Goal: Obtain resource: Download file/media

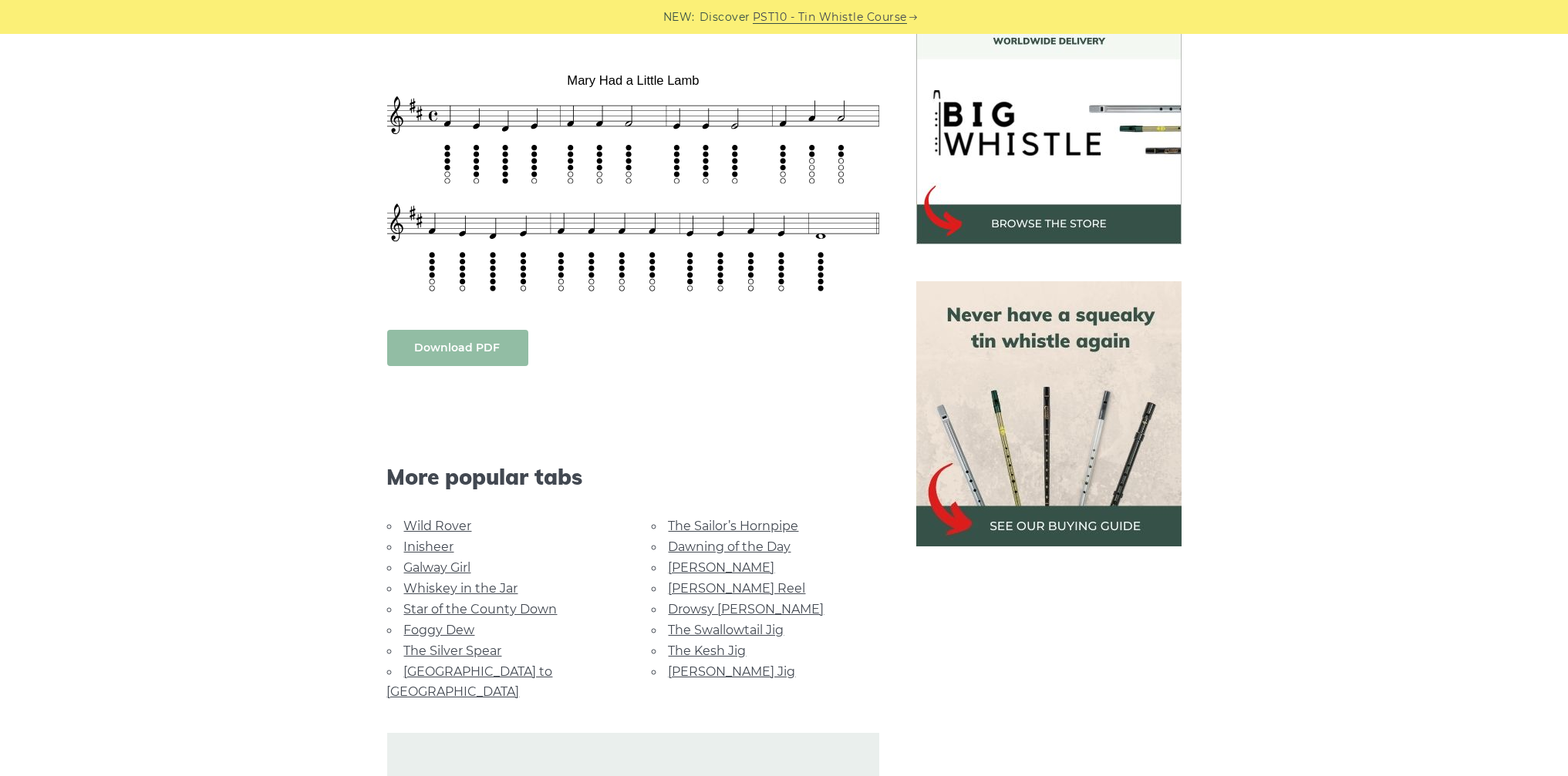
click at [441, 321] on body "NEW: Discover PST10 - Tin Whistle Course Lessons Fingering Charts Tabs & Notes …" at bounding box center [784, 656] width 1568 height 2238
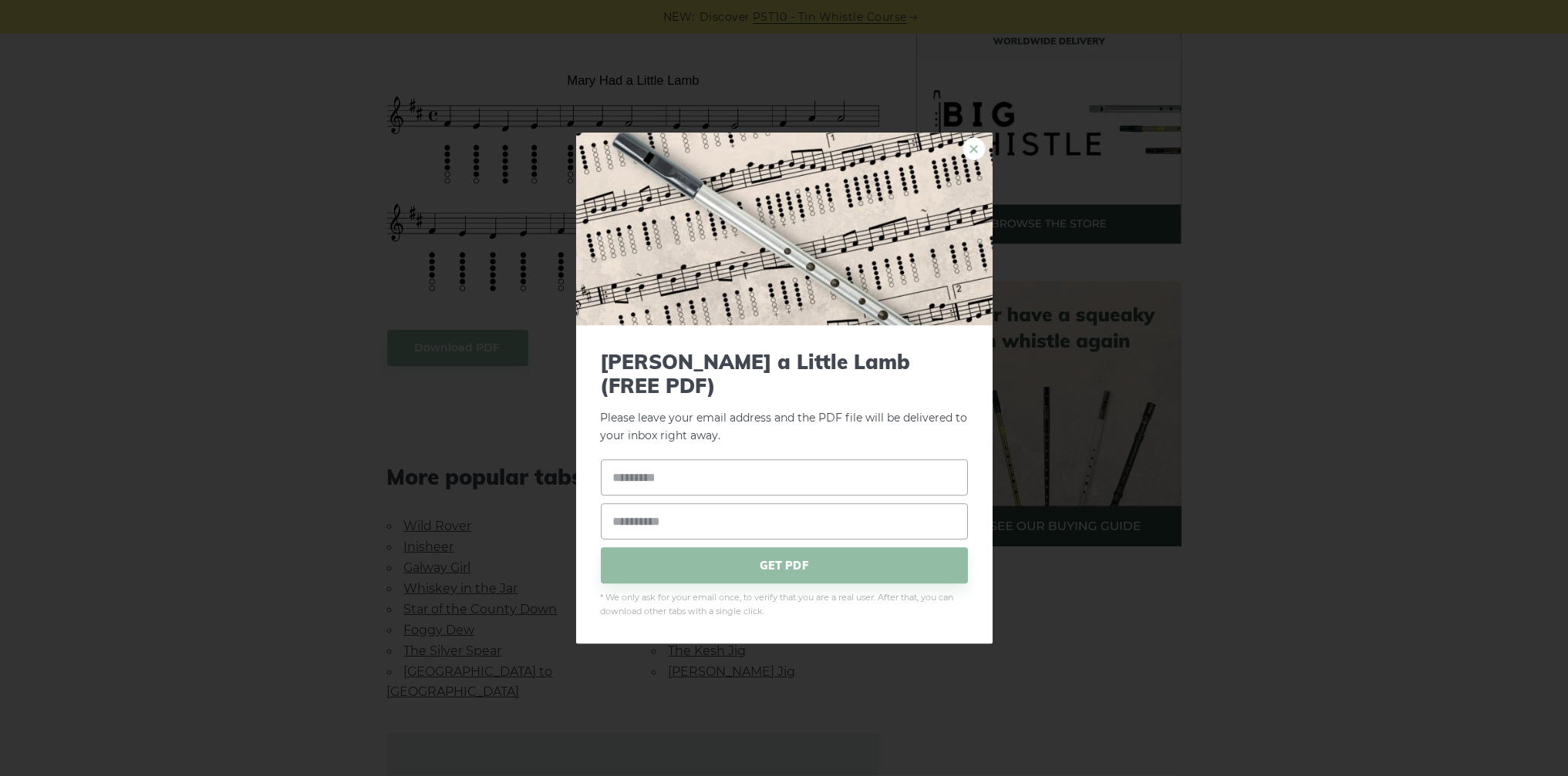
click at [968, 159] on link "×" at bounding box center [974, 149] width 23 height 23
click at [972, 157] on link "×" at bounding box center [974, 149] width 23 height 23
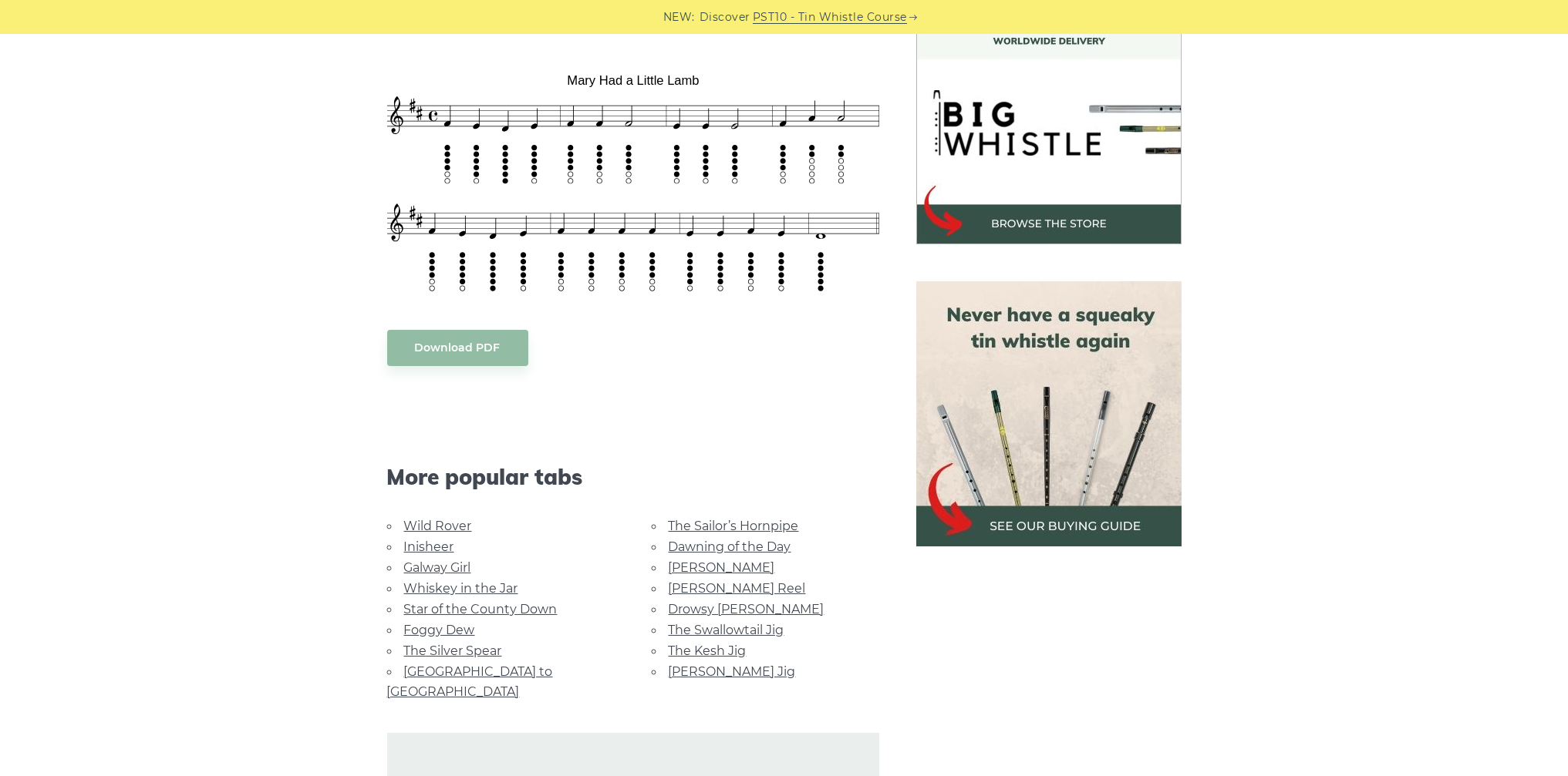
click at [495, 324] on body "NEW: Discover PST10 - Tin Whistle Course Lessons Fingering Charts Tabs & Notes …" at bounding box center [784, 656] width 1568 height 2238
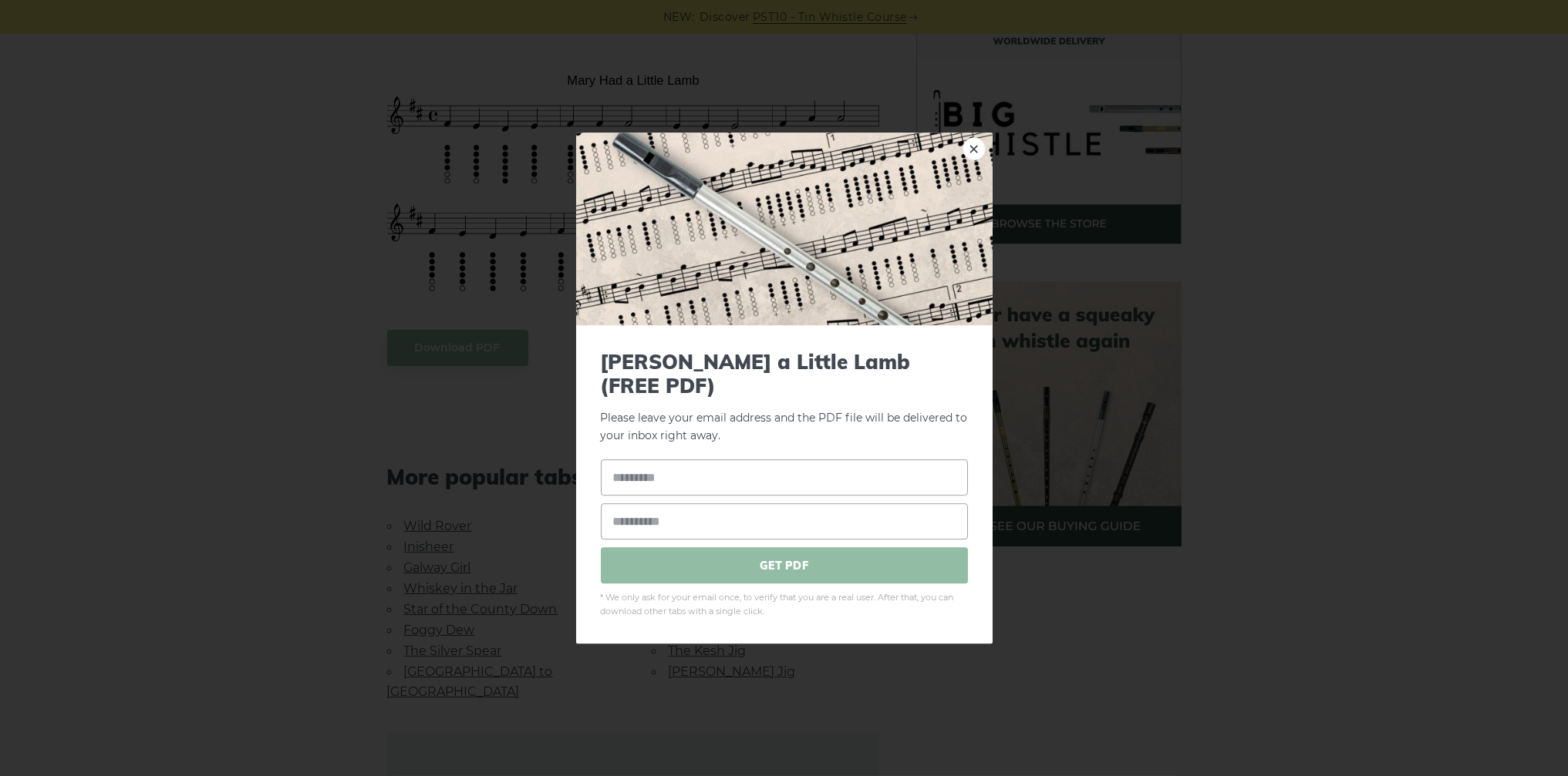
click at [789, 553] on span "GET PDF" at bounding box center [784, 566] width 367 height 36
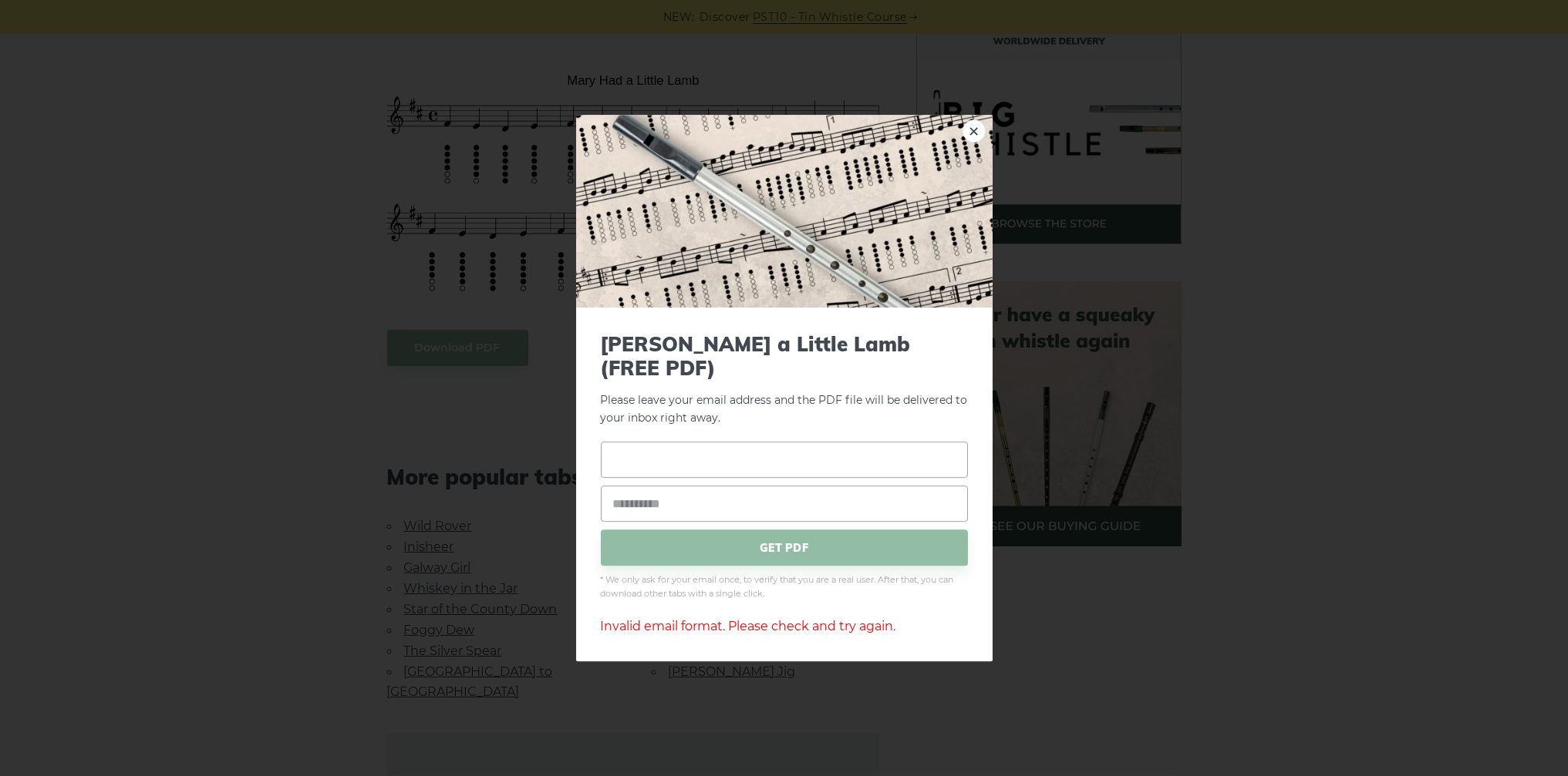
click at [756, 452] on input "text" at bounding box center [784, 461] width 367 height 36
type input "******"
click at [719, 499] on input "email" at bounding box center [784, 504] width 367 height 36
type input "**********"
click at [763, 540] on span "GET PDF" at bounding box center [784, 549] width 367 height 36
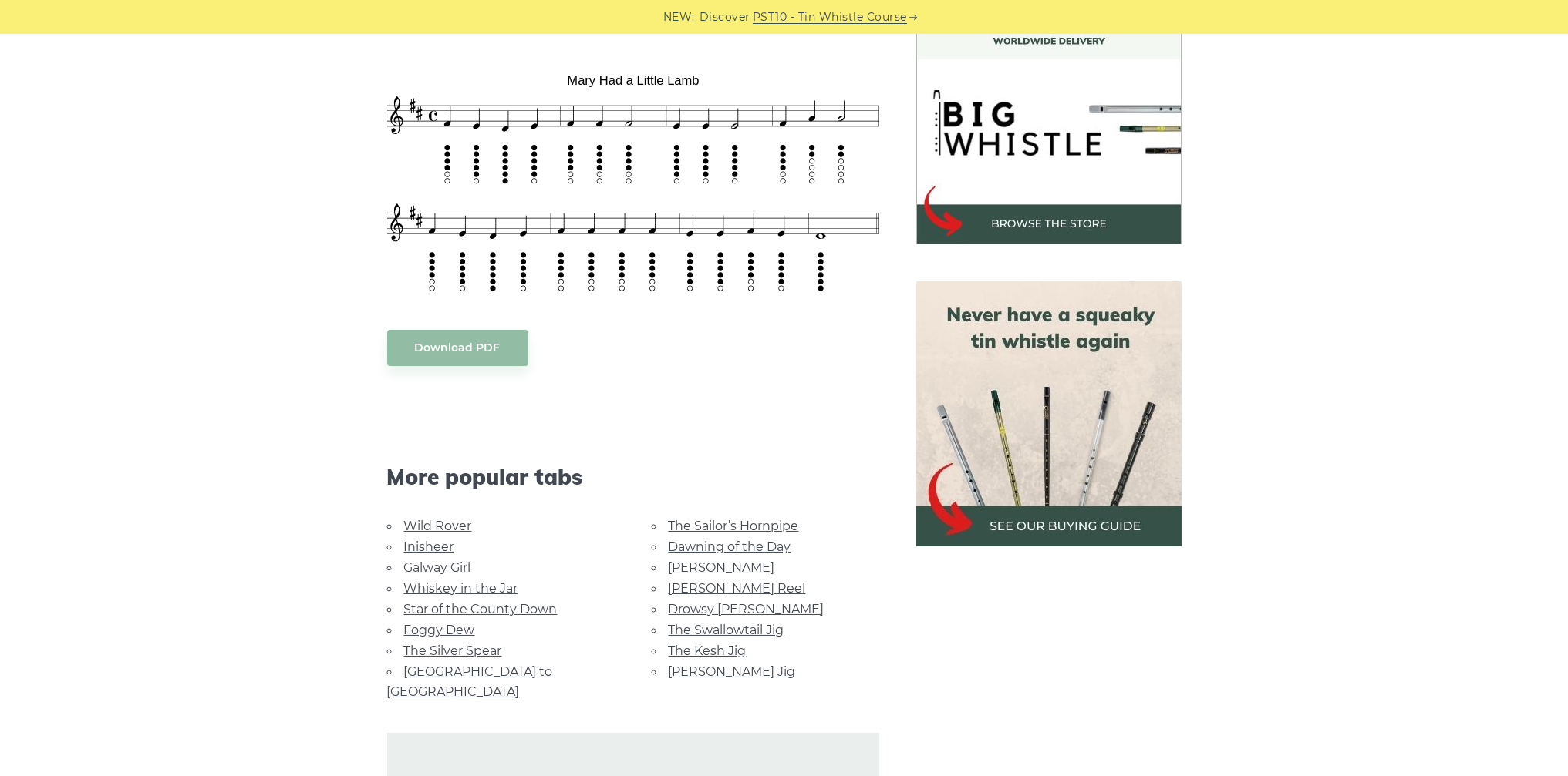
scroll to position [309, 0]
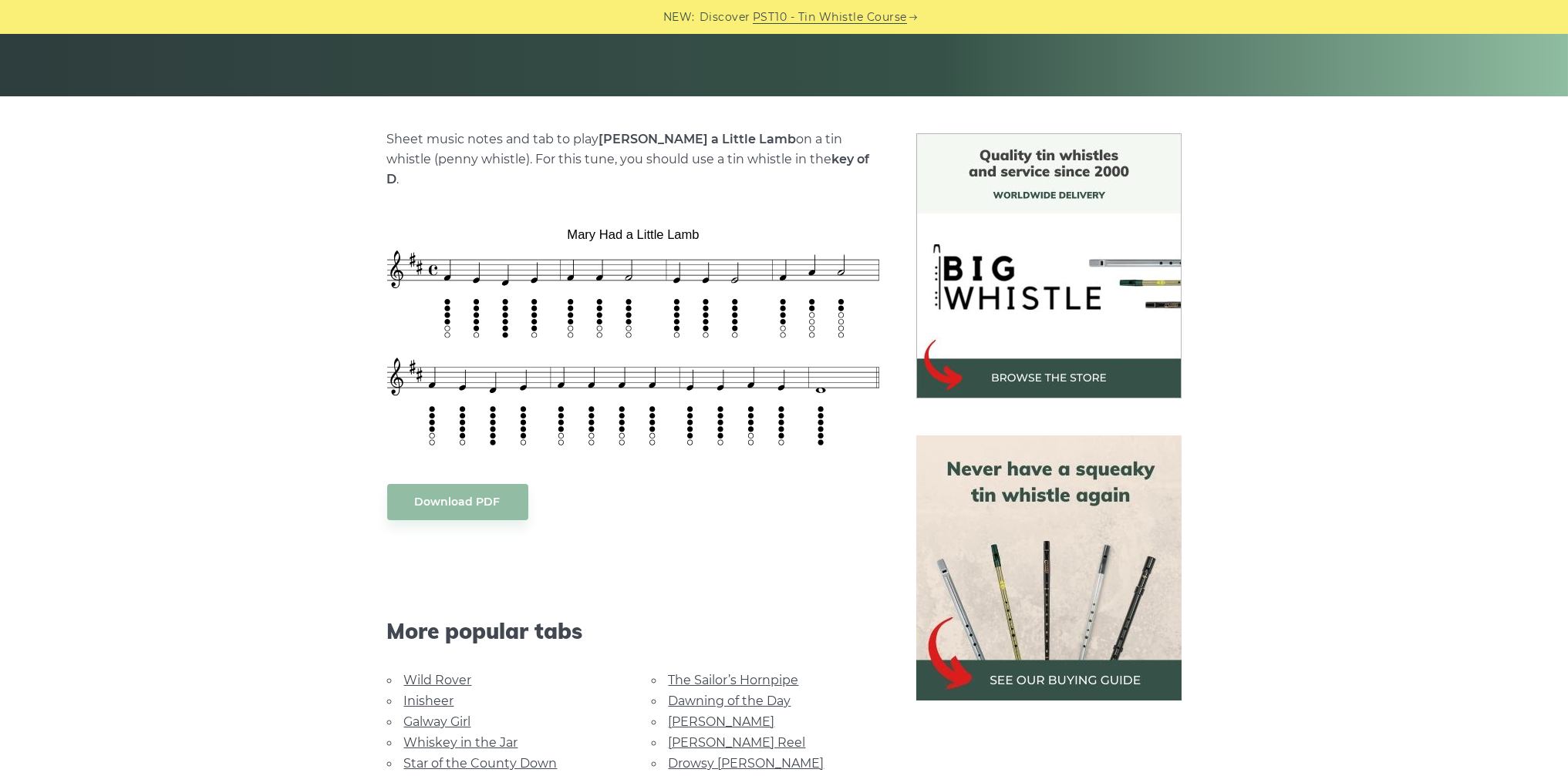
drag, startPoint x: 369, startPoint y: 182, endPoint x: 390, endPoint y: 200, distance: 27.7
click at [473, 296] on div "Sheet music notes and tab to play [PERSON_NAME] a Little Lamb on a tin whistle …" at bounding box center [632, 582] width 529 height 897
drag, startPoint x: 376, startPoint y: 192, endPoint x: 383, endPoint y: 207, distance: 16.6
click at [383, 207] on div "Sheet music notes and tab to play [PERSON_NAME] a Little Lamb on a tin whistle …" at bounding box center [632, 582] width 529 height 897
